Goal: Register for event/course

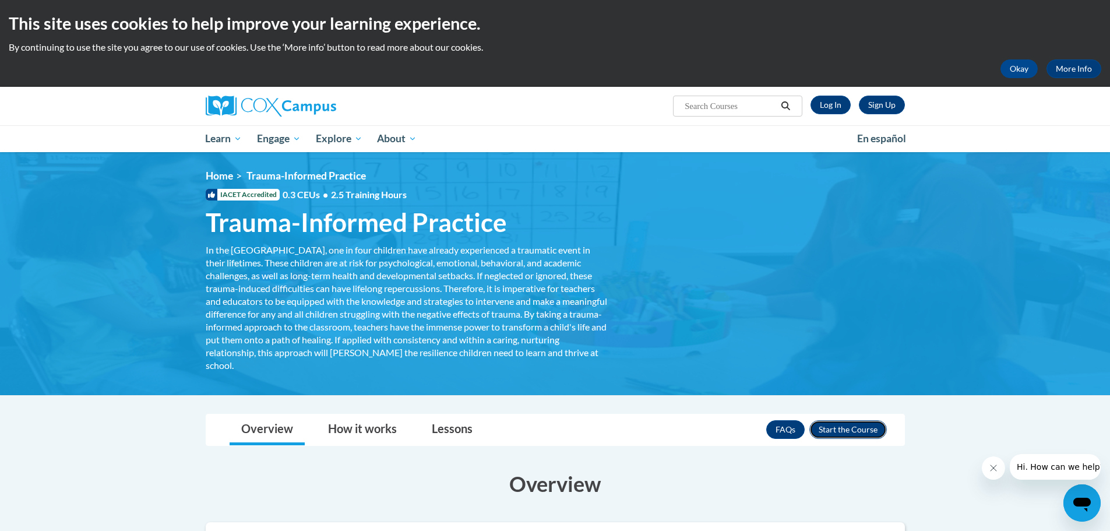
click at [860, 433] on button "Enroll" at bounding box center [848, 429] width 78 height 19
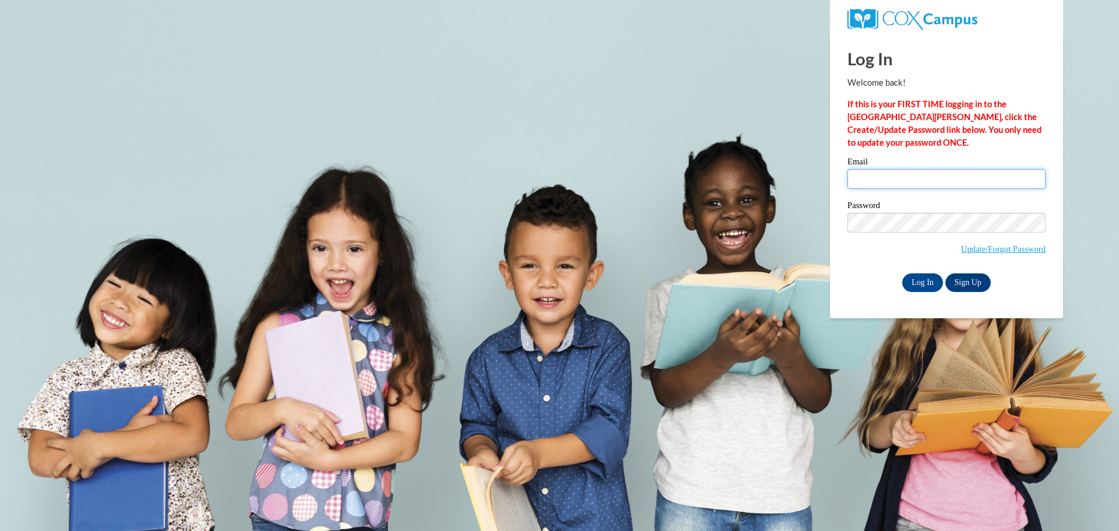
click at [900, 177] on input "Email" at bounding box center [946, 179] width 198 height 20
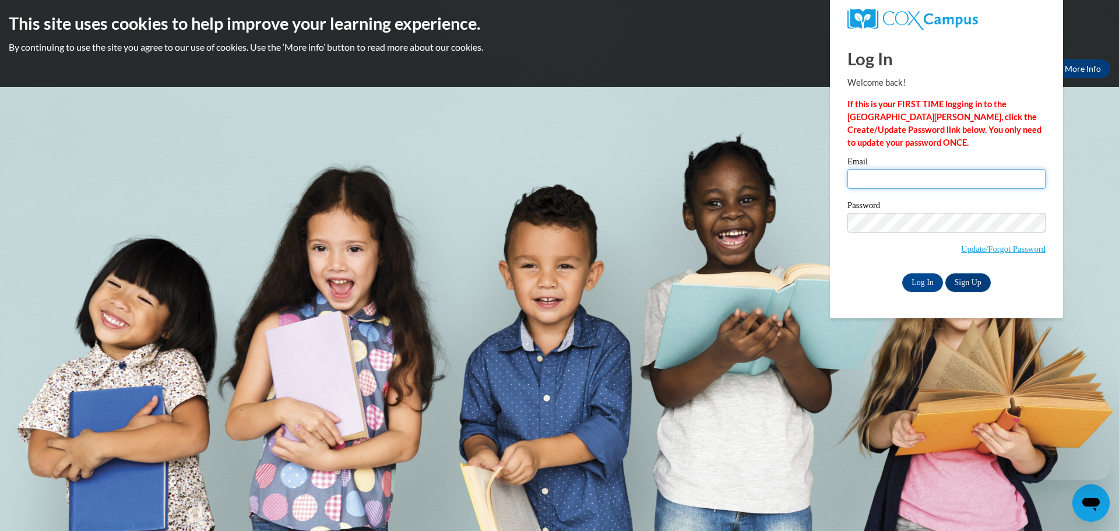
type input "georgette.mischler@christina.k12.de.us"
click at [930, 286] on input "Log In" at bounding box center [922, 282] width 41 height 19
click at [963, 283] on link "Sign Up" at bounding box center [967, 282] width 45 height 19
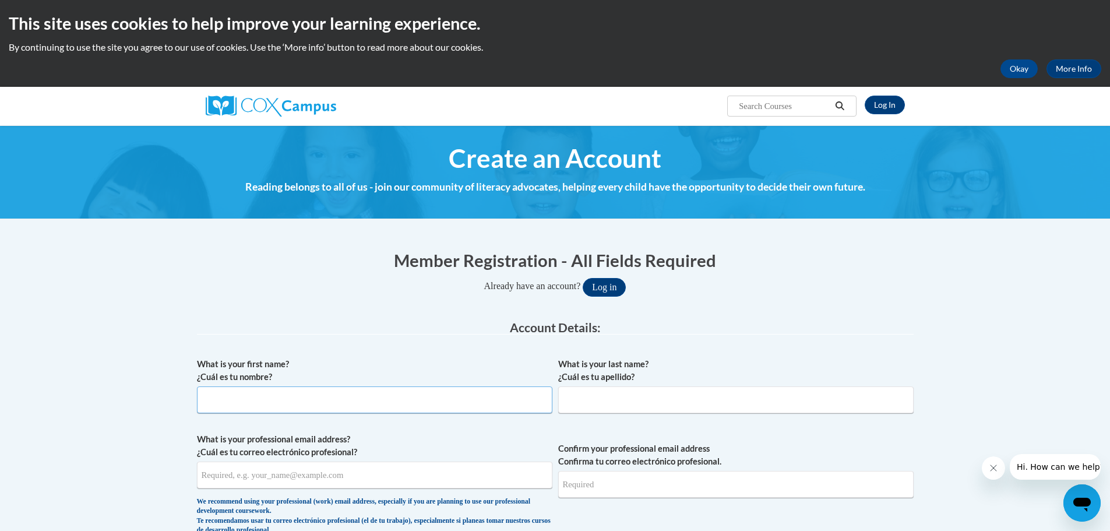
click at [279, 406] on input "What is your first name? ¿Cuál es tu nombre?" at bounding box center [374, 399] width 355 height 27
click at [304, 409] on input "What is your first name? ¿Cuál es tu nombre?" at bounding box center [374, 399] width 355 height 27
type input "Georgette"
type input "Mischler"
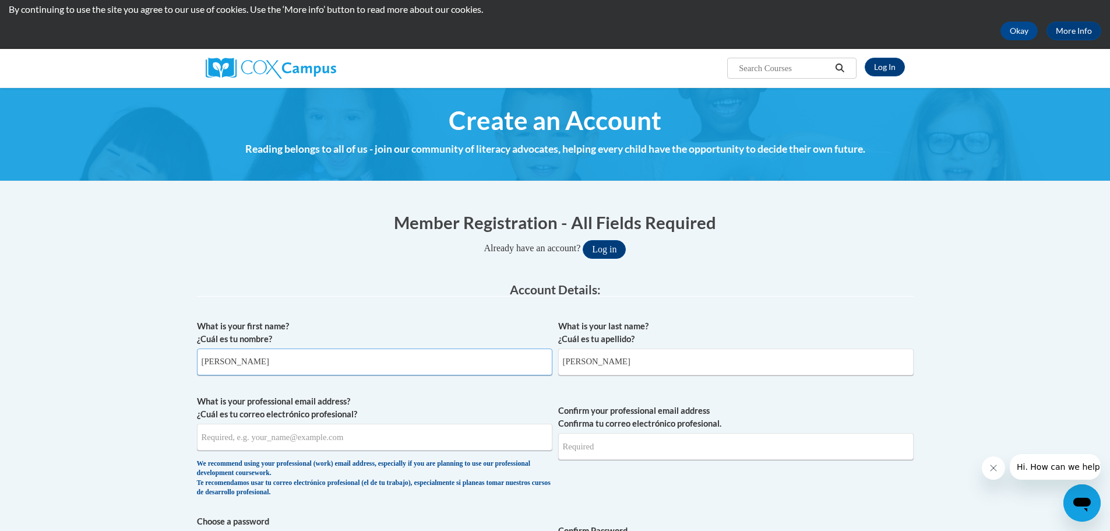
scroll to position [58, 0]
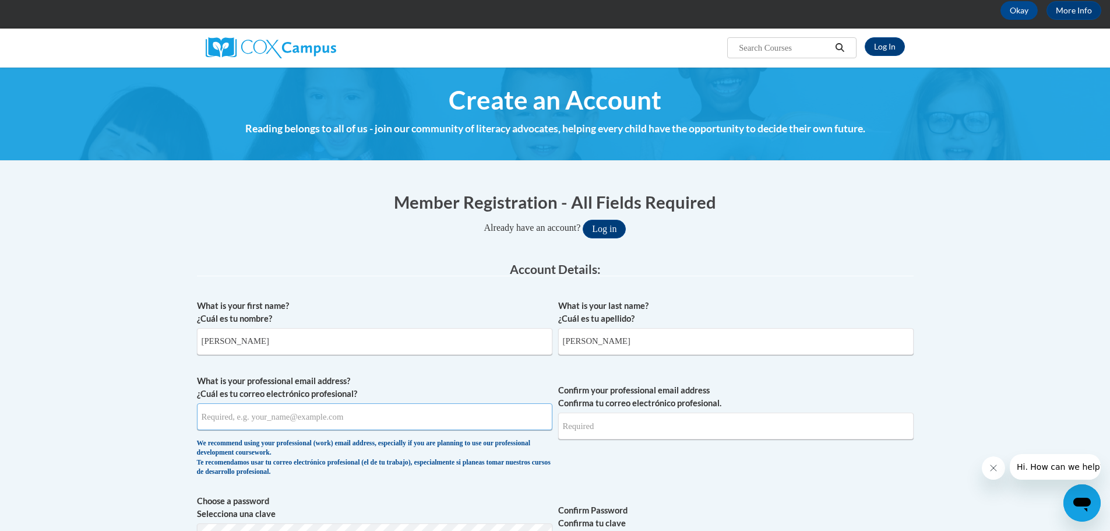
click at [258, 413] on input "What is your professional email address? ¿Cuál es tu correo electrónico profesi…" at bounding box center [374, 416] width 355 height 27
type input "[PERSON_NAME][EMAIL_ADDRESS][PERSON_NAME][PERSON_NAME][DOMAIN_NAME]"
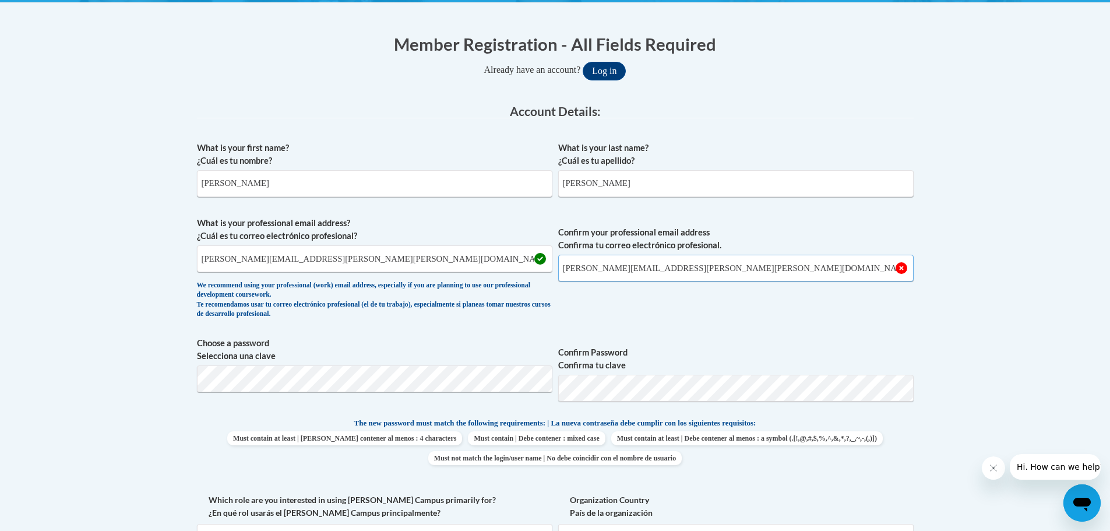
scroll to position [233, 0]
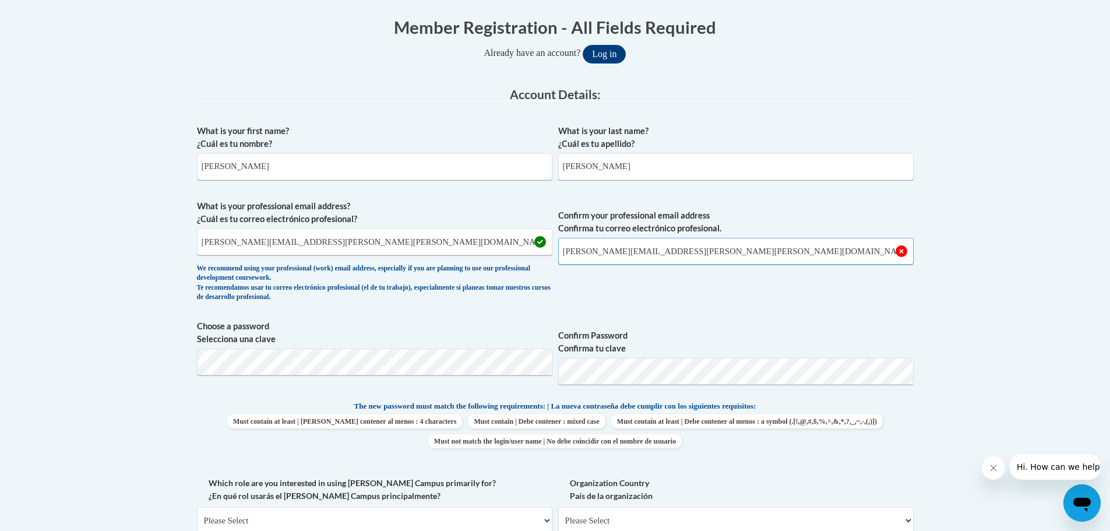
type input "[PERSON_NAME][EMAIL_ADDRESS][PERSON_NAME][PERSON_NAME][DOMAIN_NAME]"
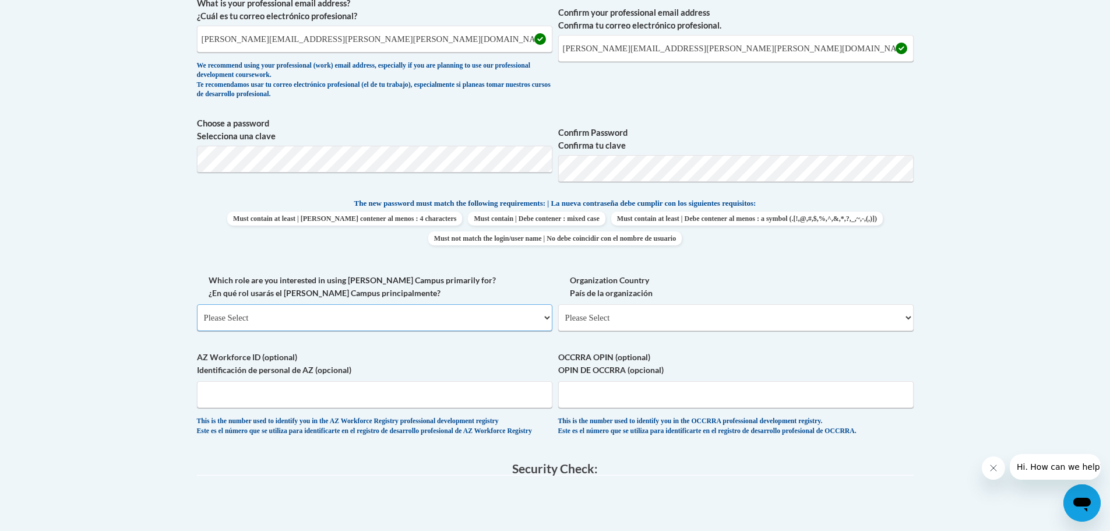
scroll to position [469, 0]
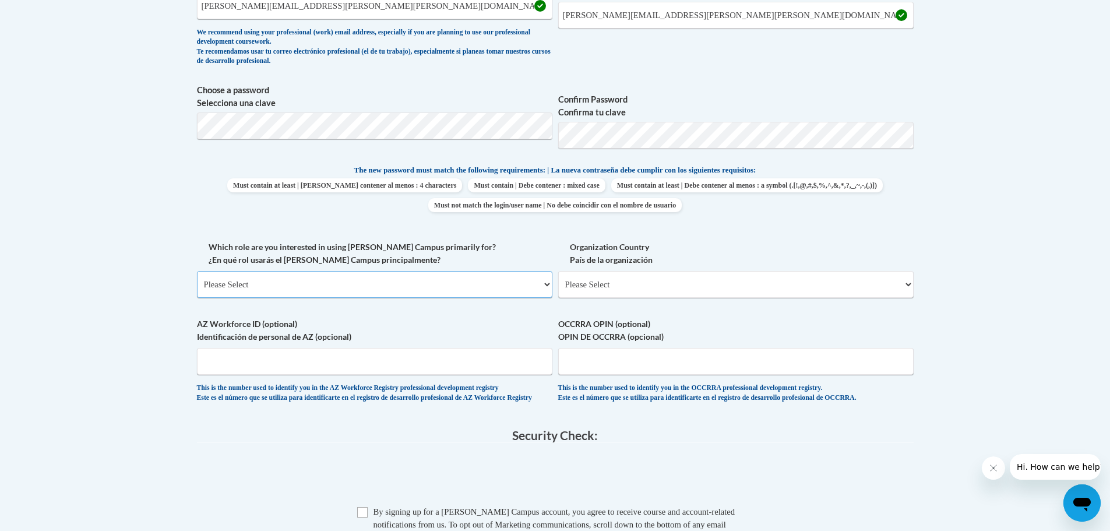
click at [266, 282] on select "Please Select College/University | Colegio/Universidad Community/Nonprofit Part…" at bounding box center [374, 284] width 355 height 27
select select "fbf2d438-af2f-41f8-98f1-81c410e29de3"
click at [197, 271] on select "Please Select College/University | Colegio/Universidad Community/Nonprofit Part…" at bounding box center [374, 284] width 355 height 27
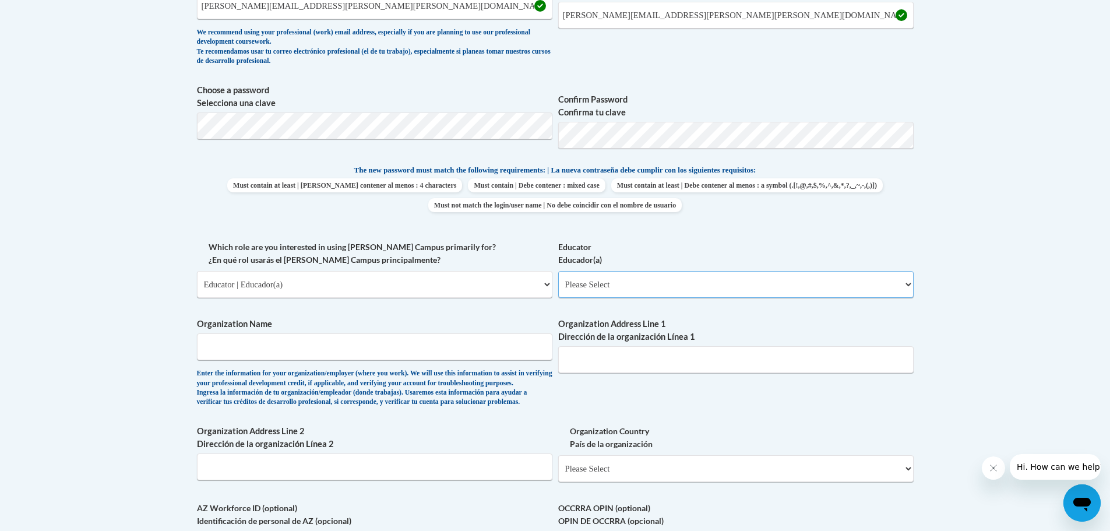
click at [909, 284] on select "Please Select Early Learning/Daycare Teacher/Family Home Care Provider | Maestr…" at bounding box center [735, 284] width 355 height 27
click at [558, 271] on select "Please Select Early Learning/Daycare Teacher/Family Home Care Provider | Maestr…" at bounding box center [735, 284] width 355 height 27
click at [910, 286] on select "Please Select Early Learning/Daycare Teacher/Family Home Care Provider | Maestr…" at bounding box center [735, 284] width 355 height 27
select select "67563ca1-16dc-4830-a7b3-94a34bed3689"
click at [558, 271] on select "Please Select Early Learning/Daycare Teacher/Family Home Care Provider | Maestr…" at bounding box center [735, 284] width 355 height 27
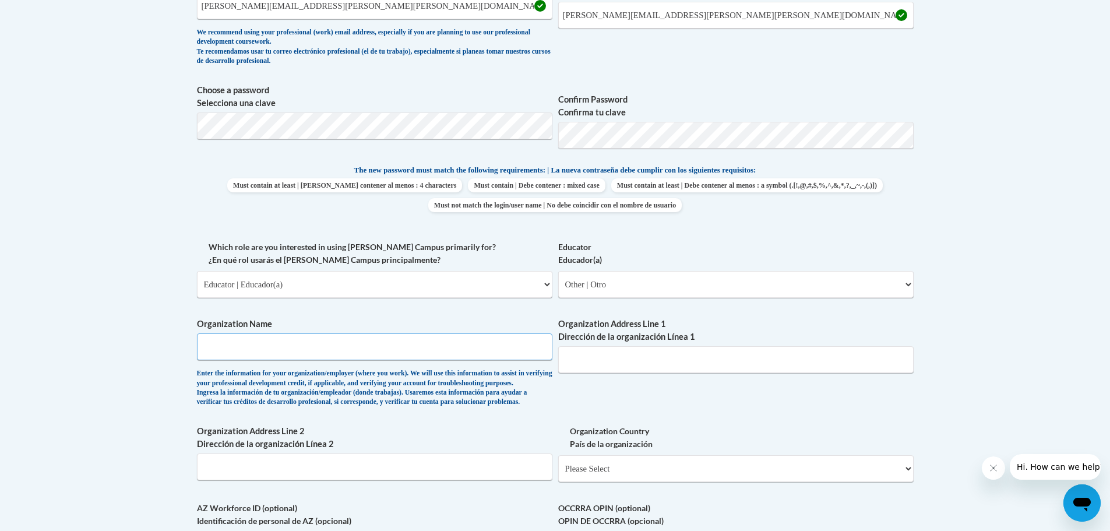
click at [407, 351] on input "Organization Name" at bounding box center [374, 346] width 355 height 27
type input "Networks"
type input "30 Blue Hen Drive"
select select "ad49bcad-a171-4b2e-b99c-48b446064914"
select select
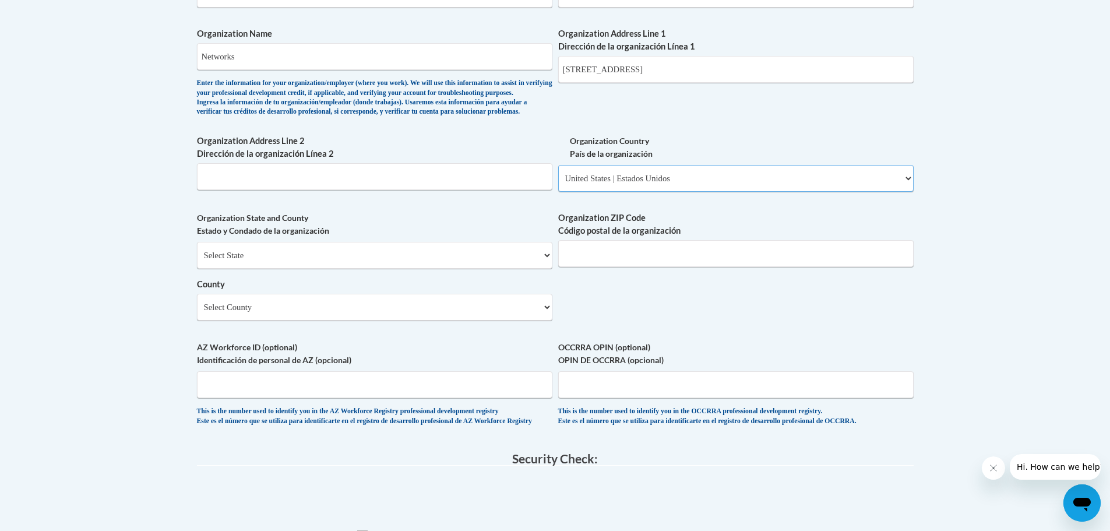
scroll to position [761, 0]
click at [276, 267] on select "Select State Alabama Alaska Arizona Arkansas California Colorado Connecticut De…" at bounding box center [374, 254] width 355 height 27
select select "Delaware"
click at [197, 260] on select "Select State Alabama Alaska Arizona Arkansas California Colorado Connecticut De…" at bounding box center [374, 254] width 355 height 27
click at [656, 266] on input "Organization ZIP Code Código postal de la organización" at bounding box center [735, 252] width 355 height 27
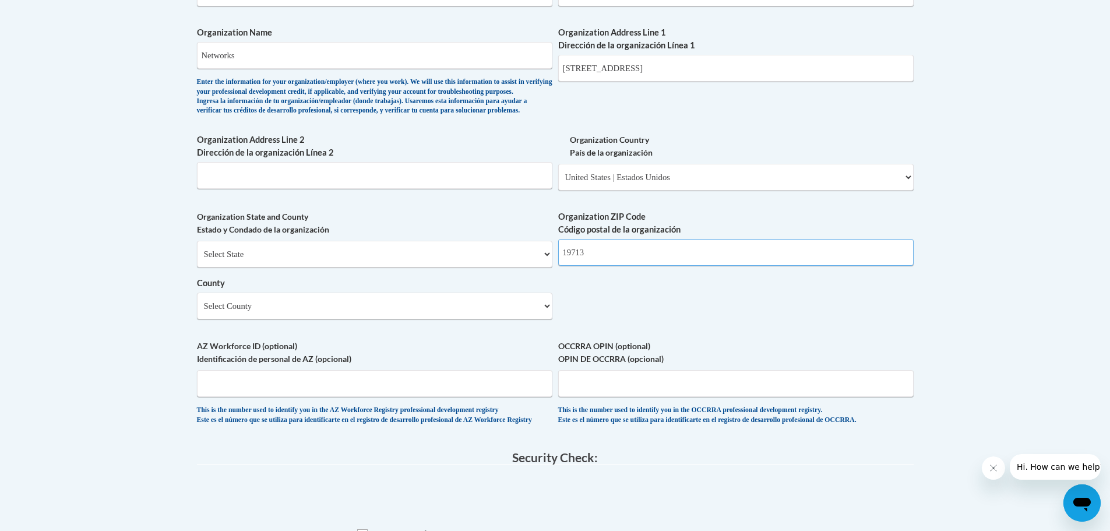
type input "19713"
click at [545, 319] on select "Select County Kent New Castle Sussex" at bounding box center [374, 306] width 355 height 27
select select "New Castle"
click at [197, 312] on select "Select County Kent New Castle Sussex" at bounding box center [374, 306] width 355 height 27
click at [359, 397] on input "AZ Workforce ID (optional) Identificación de personal de AZ (opcional)" at bounding box center [374, 383] width 355 height 27
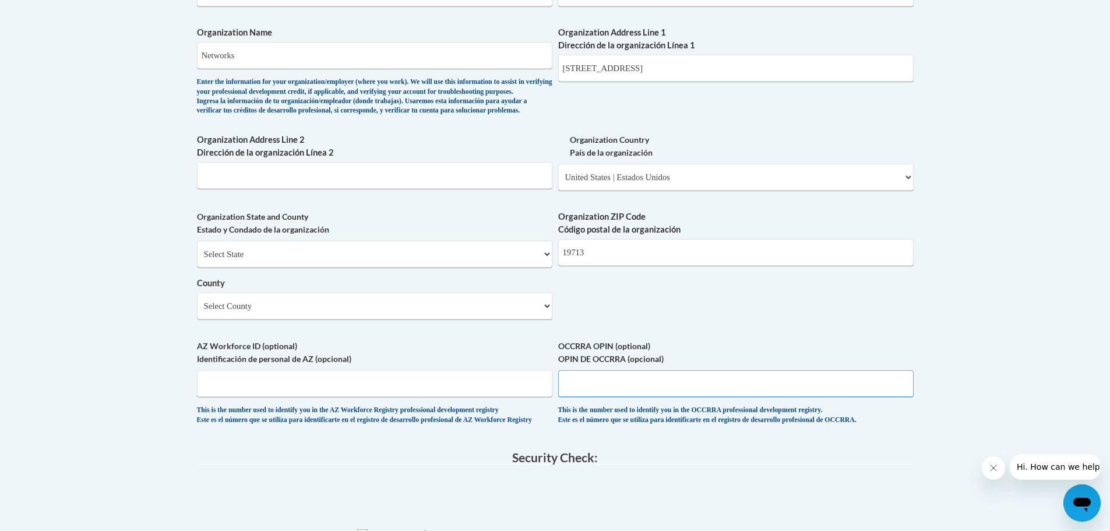
click at [647, 397] on input "OCCRRA OPIN (optional) OPIN DE OCCRRA (opcional)" at bounding box center [735, 383] width 355 height 27
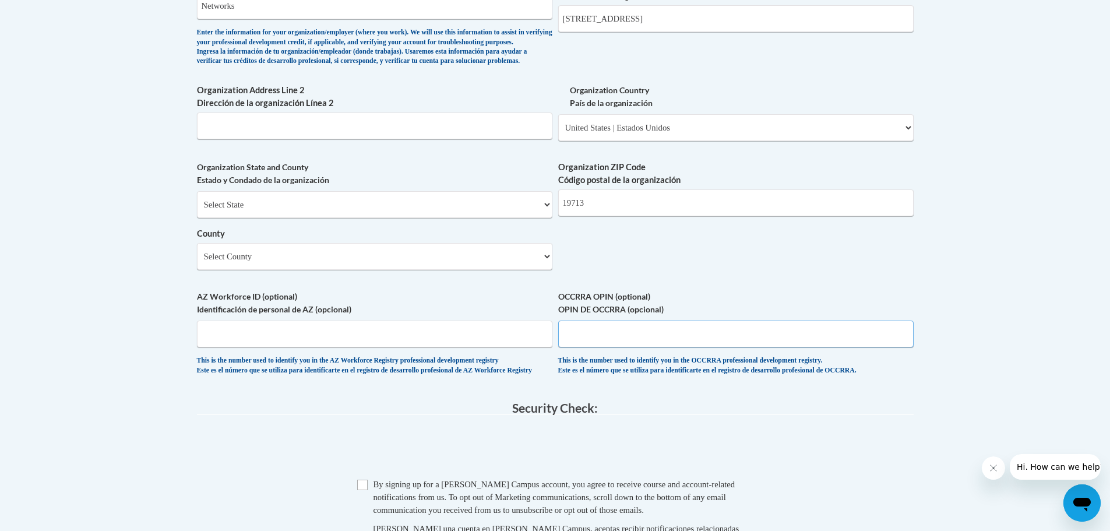
scroll to position [877, 0]
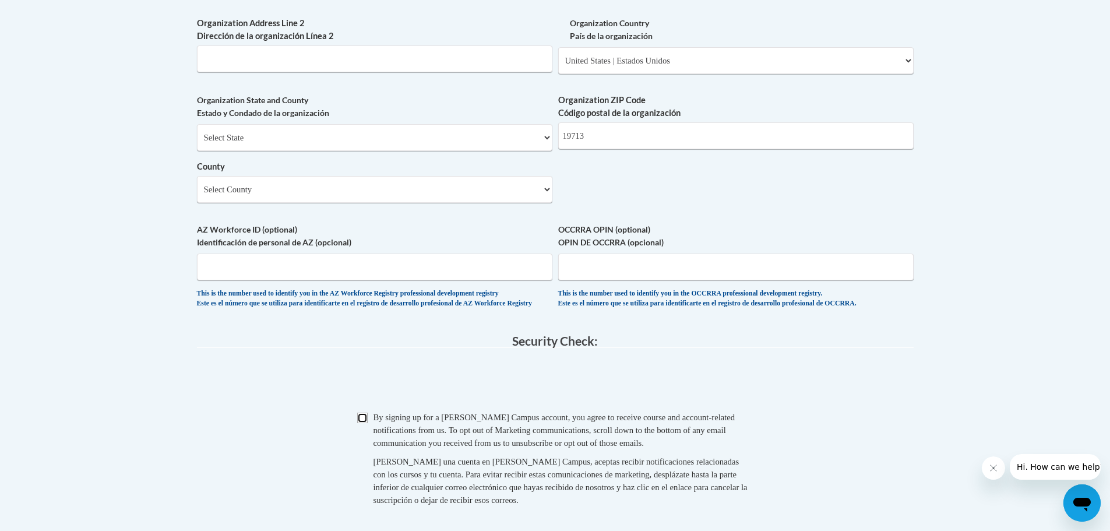
drag, startPoint x: 365, startPoint y: 446, endPoint x: 382, endPoint y: 447, distance: 16.9
click at [369, 447] on span "Checkbox By signing up for a Cox Campus account, you agree to receive course an…" at bounding box center [555, 464] width 396 height 107
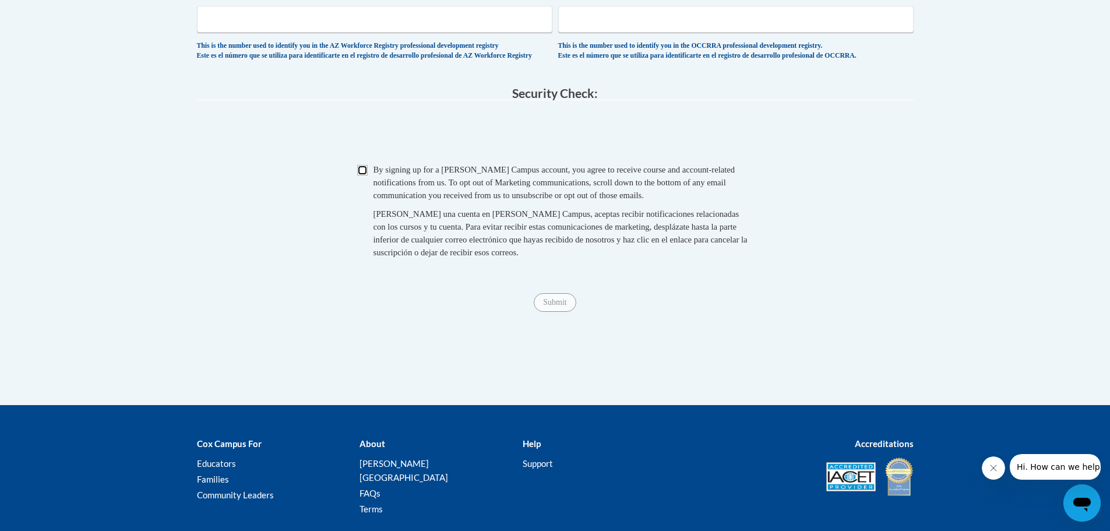
scroll to position [1168, 0]
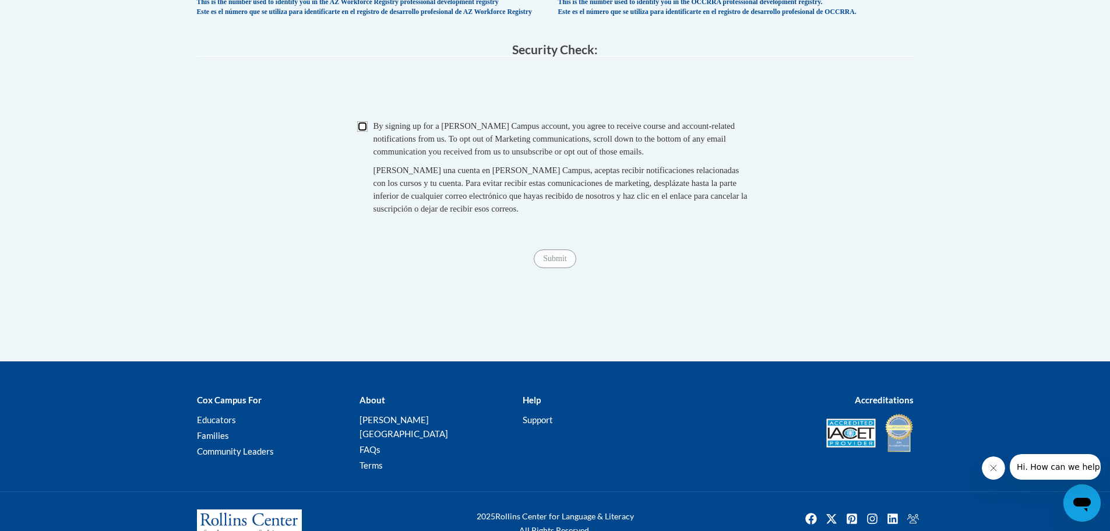
click at [360, 132] on input "Checkbox" at bounding box center [362, 126] width 10 height 10
checkbox input "true"
click at [553, 268] on input "Submit" at bounding box center [555, 258] width 42 height 19
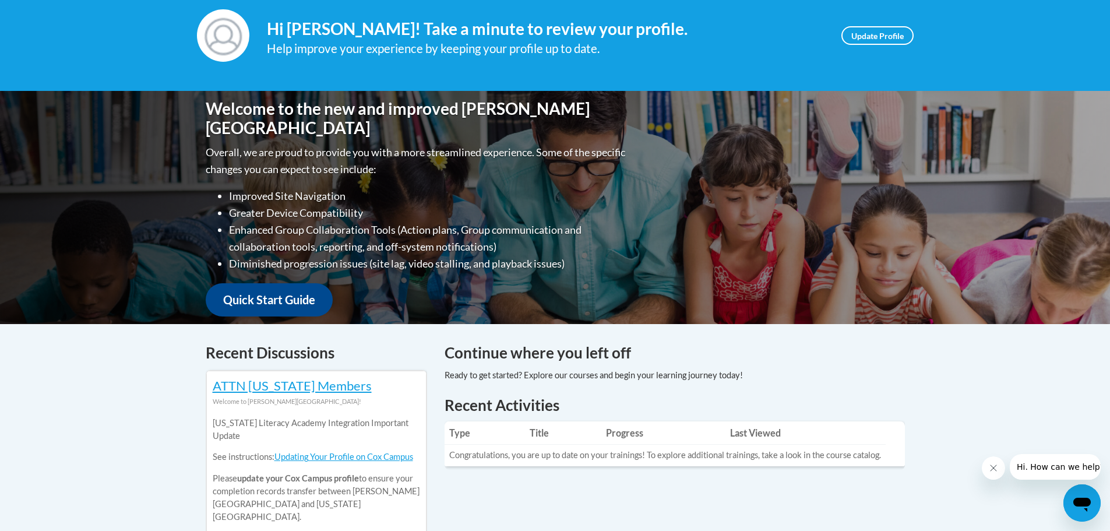
scroll to position [175, 0]
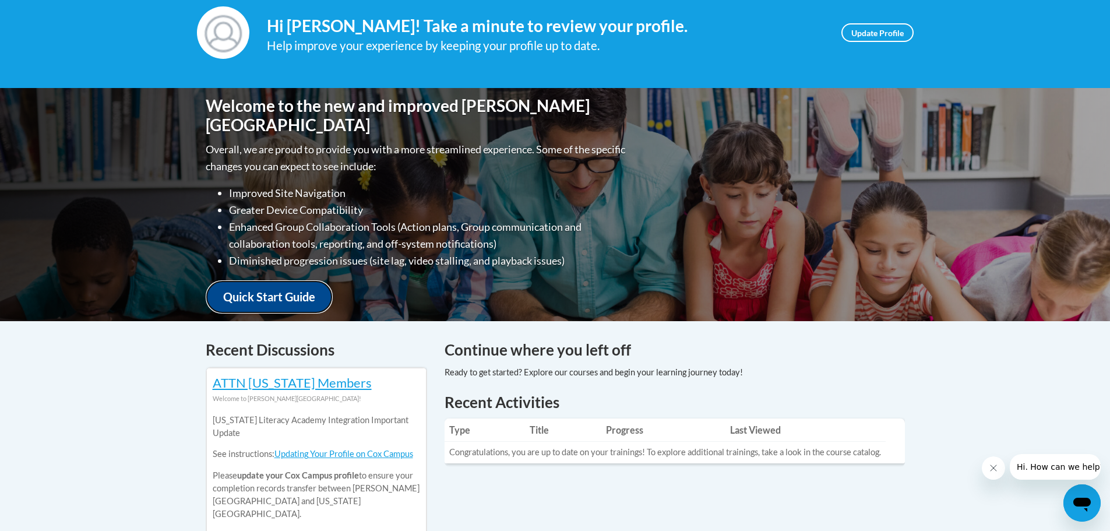
click at [265, 286] on link "Quick Start Guide" at bounding box center [269, 296] width 127 height 33
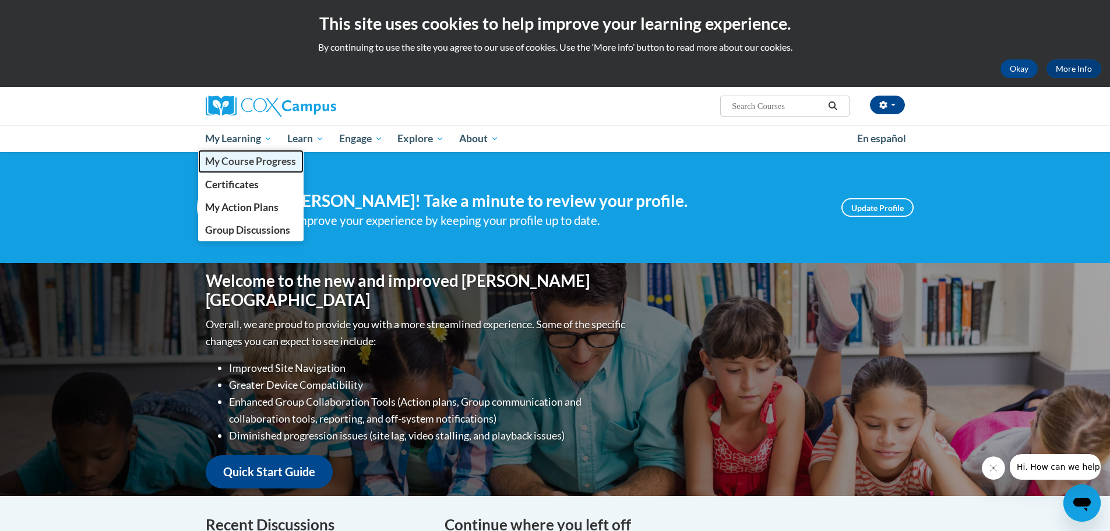
click at [263, 160] on span "My Course Progress" at bounding box center [250, 161] width 91 height 12
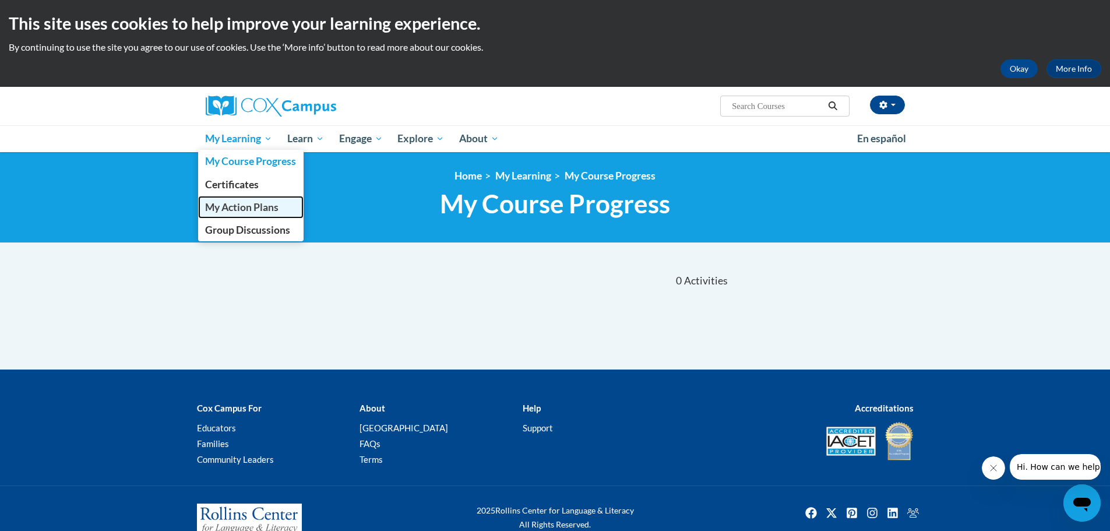
click at [241, 208] on span "My Action Plans" at bounding box center [241, 207] width 73 height 12
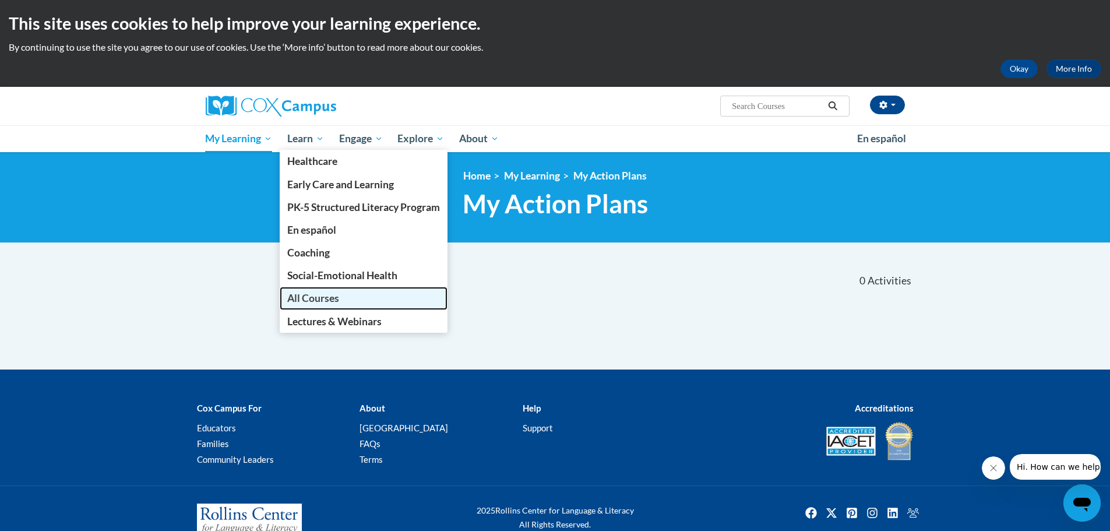
click at [307, 302] on span "All Courses" at bounding box center [313, 298] width 52 height 12
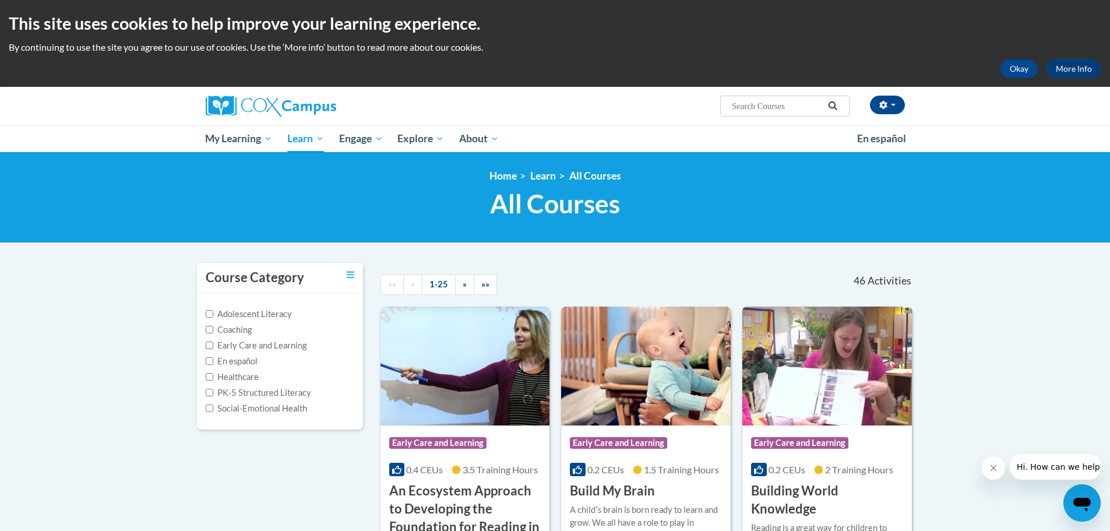
click at [755, 107] on input "Search..." at bounding box center [777, 106] width 93 height 14
type input "Trauma informed"
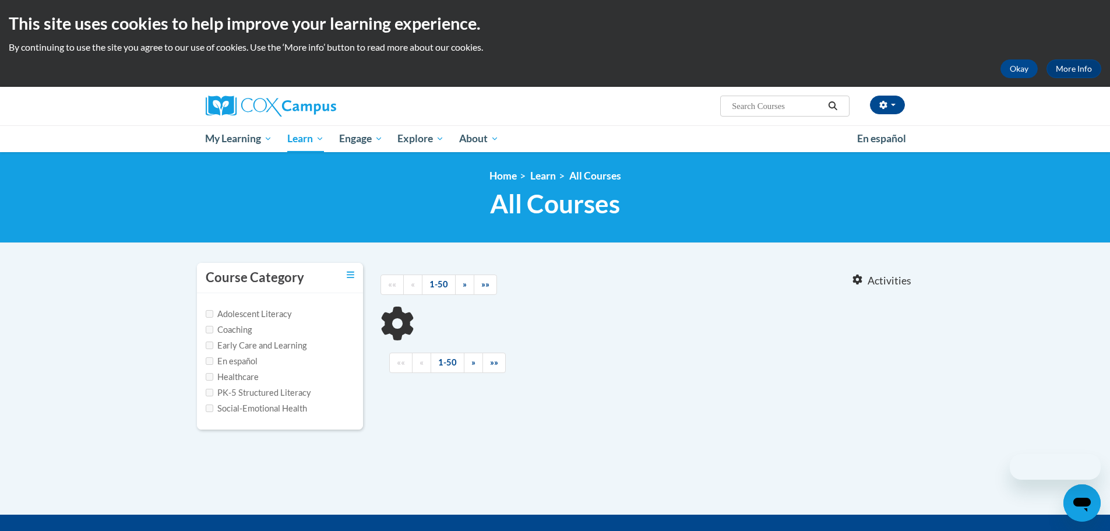
type input "Trauma informed"
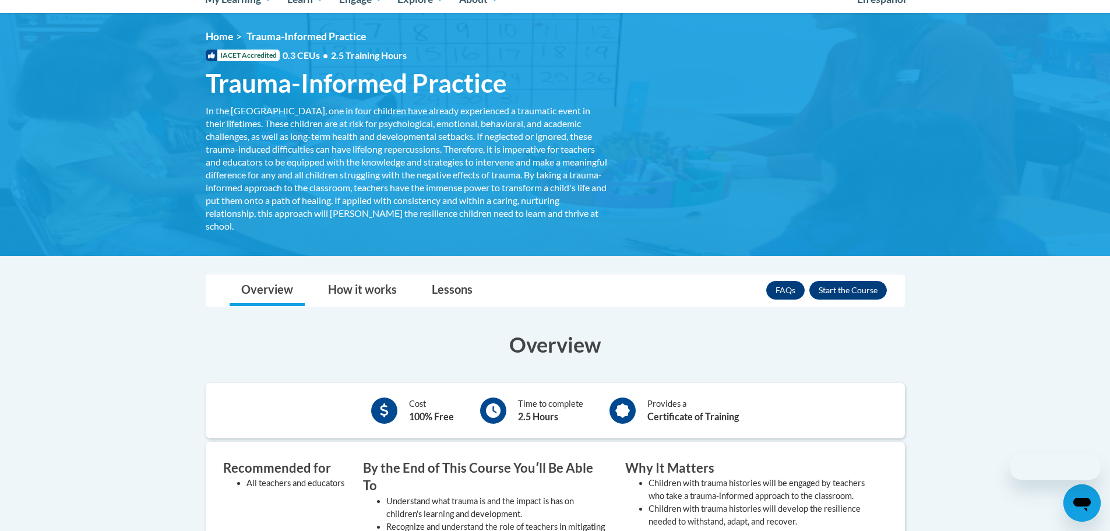
scroll to position [175, 0]
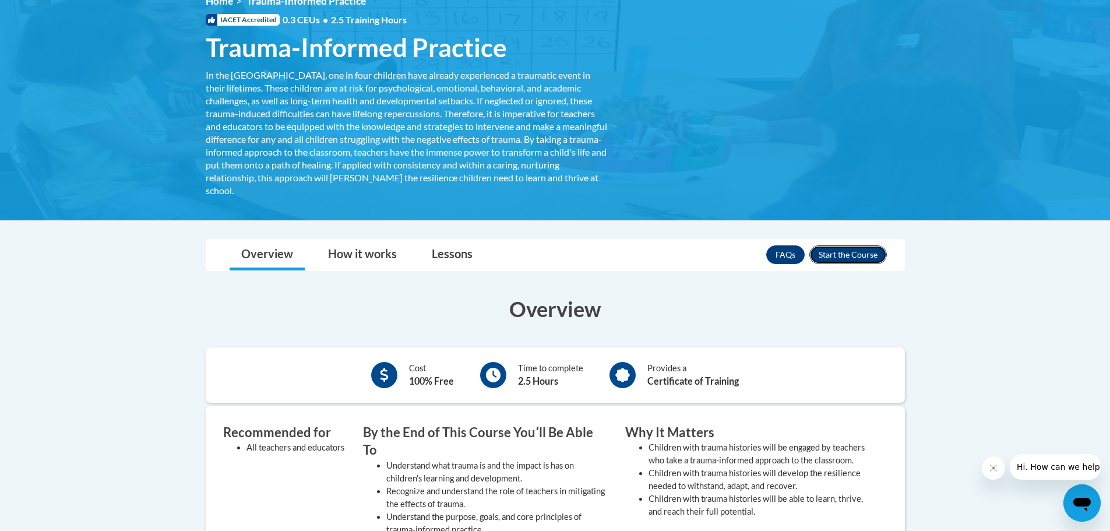
click at [839, 256] on button "Enroll" at bounding box center [848, 254] width 78 height 19
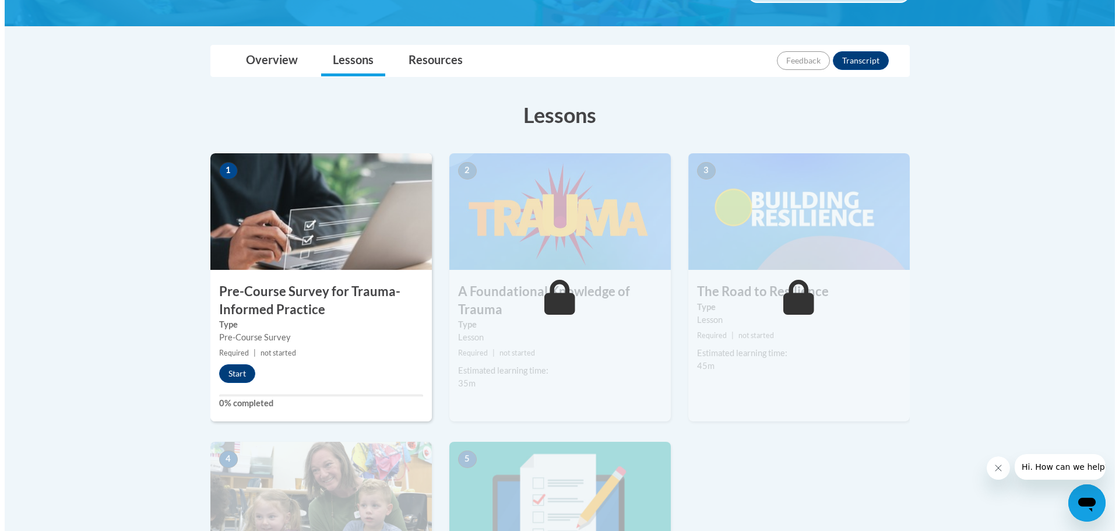
scroll to position [291, 0]
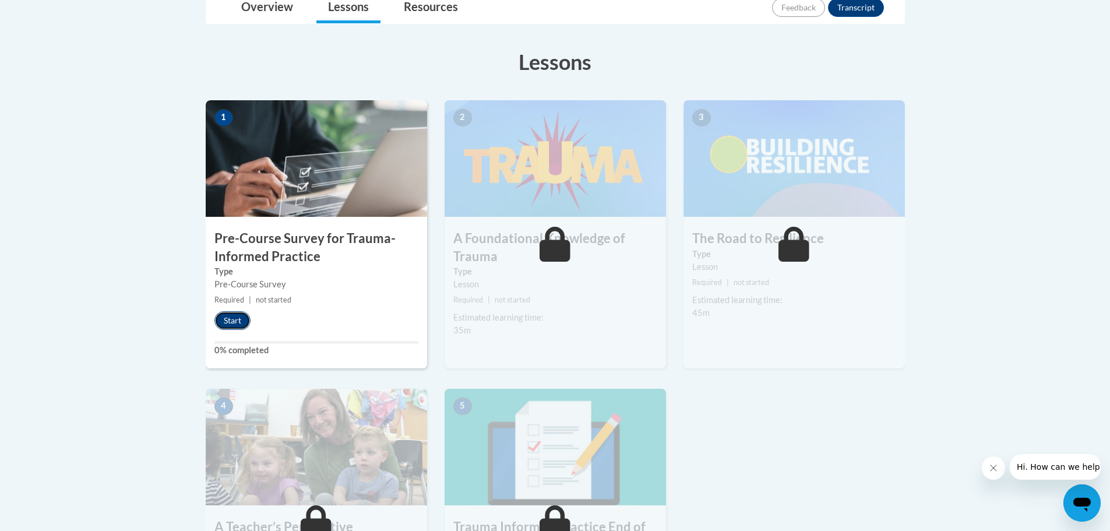
click at [230, 321] on button "Start" at bounding box center [232, 320] width 36 height 19
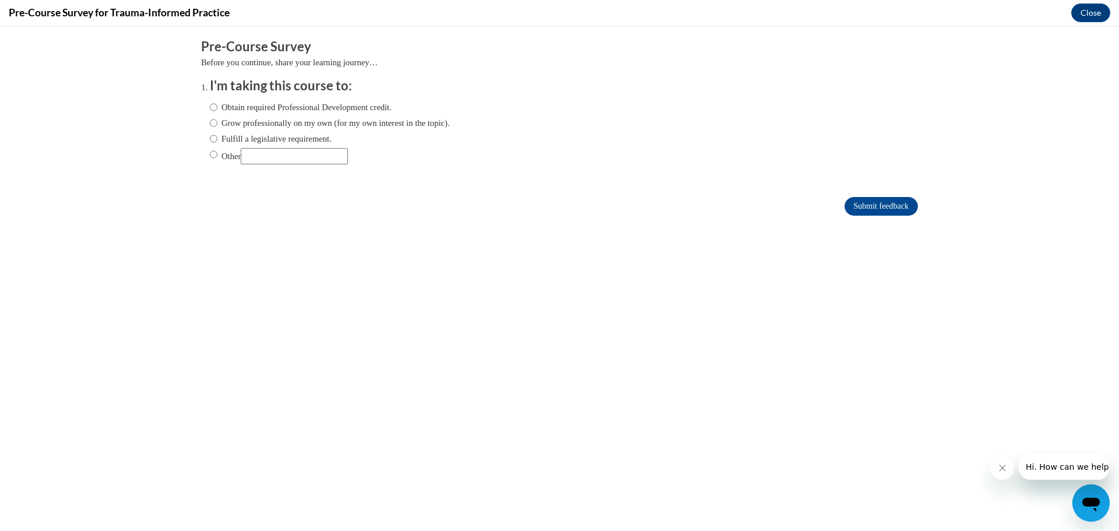
scroll to position [0, 0]
click at [210, 108] on input "Obtain required Professional Development credit." at bounding box center [214, 107] width 8 height 13
radio input "true"
click at [883, 205] on input "Submit feedback" at bounding box center [880, 206] width 73 height 19
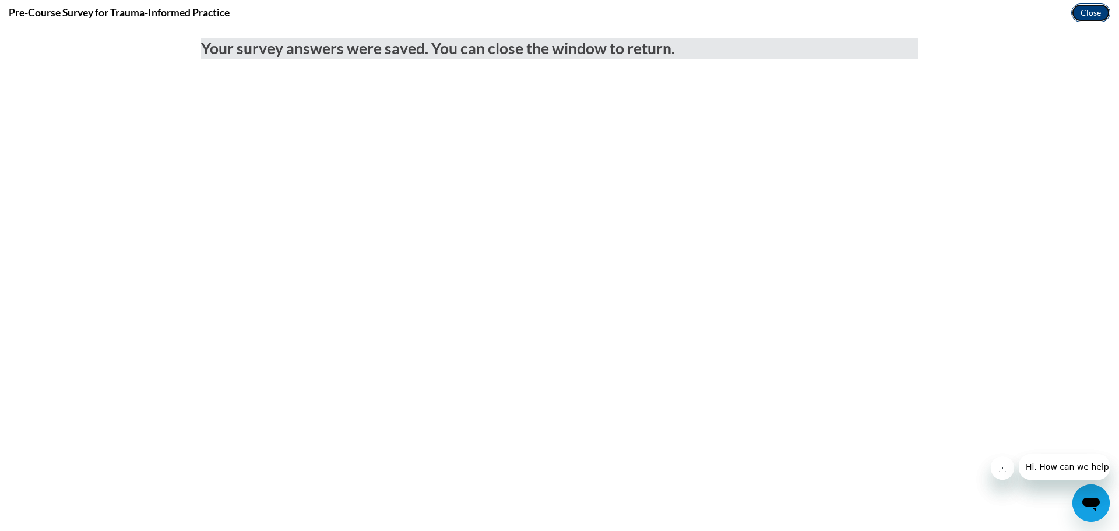
click at [1101, 8] on button "Close" at bounding box center [1090, 12] width 39 height 19
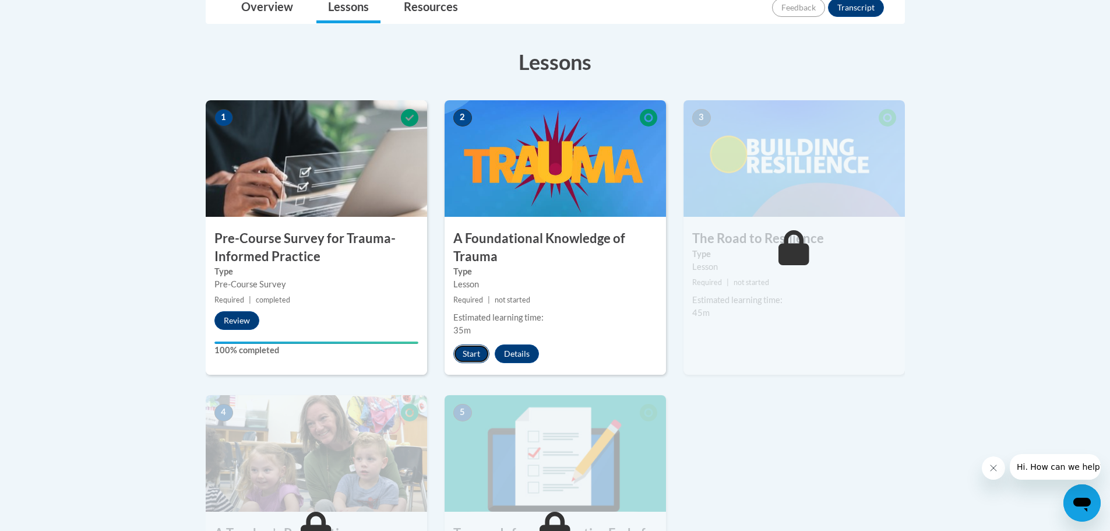
click at [480, 357] on button "Start" at bounding box center [471, 353] width 36 height 19
click at [469, 350] on button "Resume" at bounding box center [476, 353] width 47 height 19
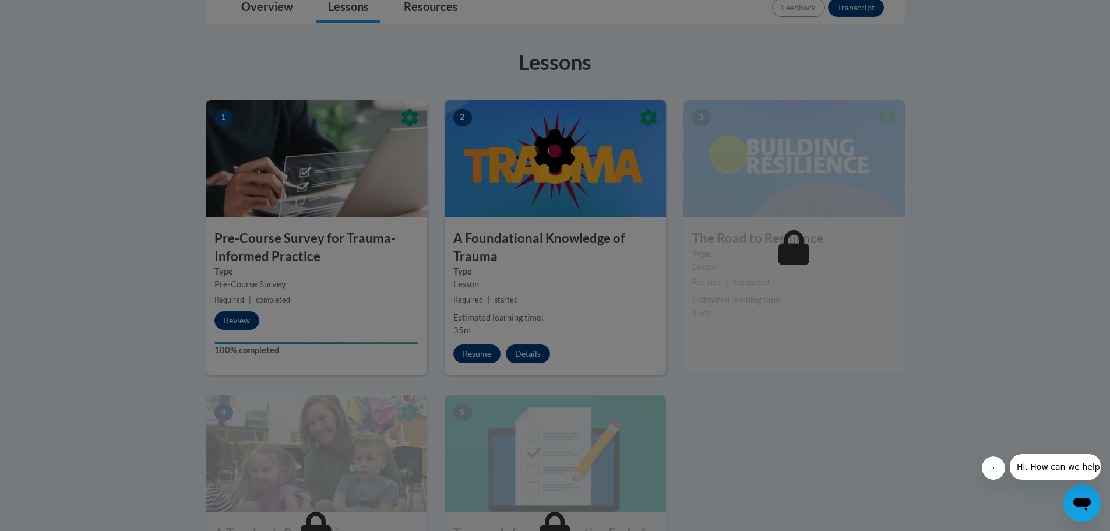
click at [474, 361] on div at bounding box center [555, 265] width 1110 height 531
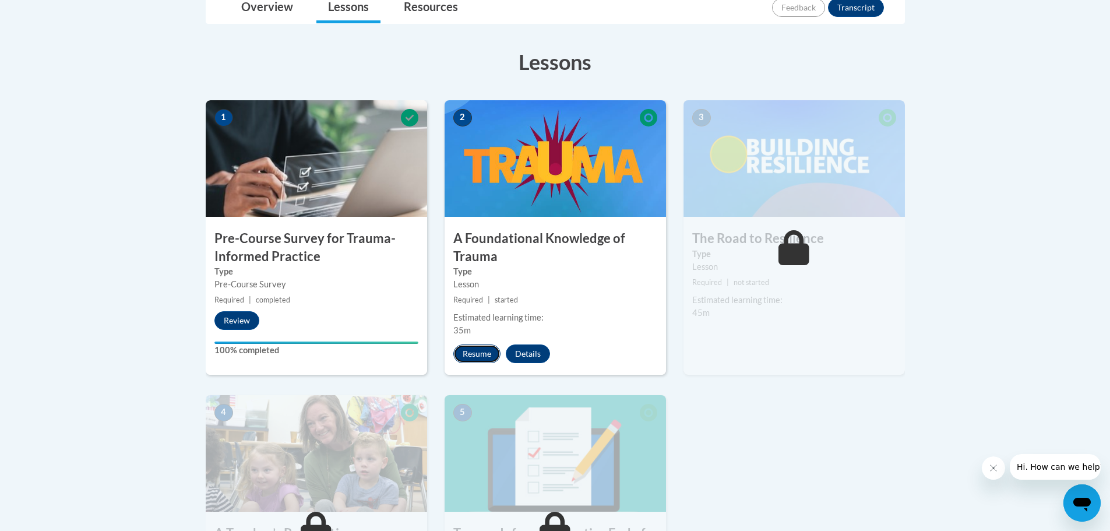
click at [473, 355] on button "Resume" at bounding box center [476, 353] width 47 height 19
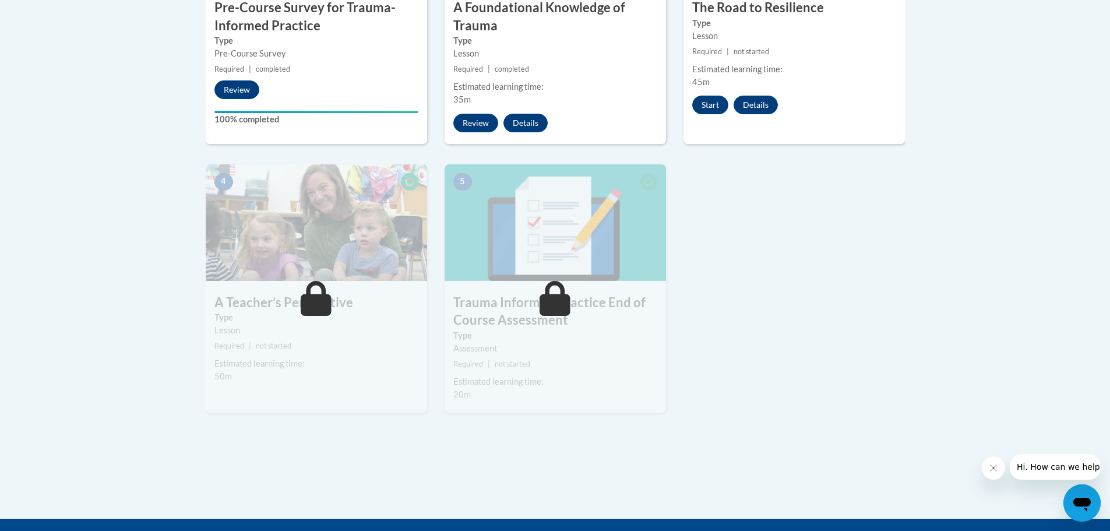
scroll to position [524, 0]
